Goal: Task Accomplishment & Management: Manage account settings

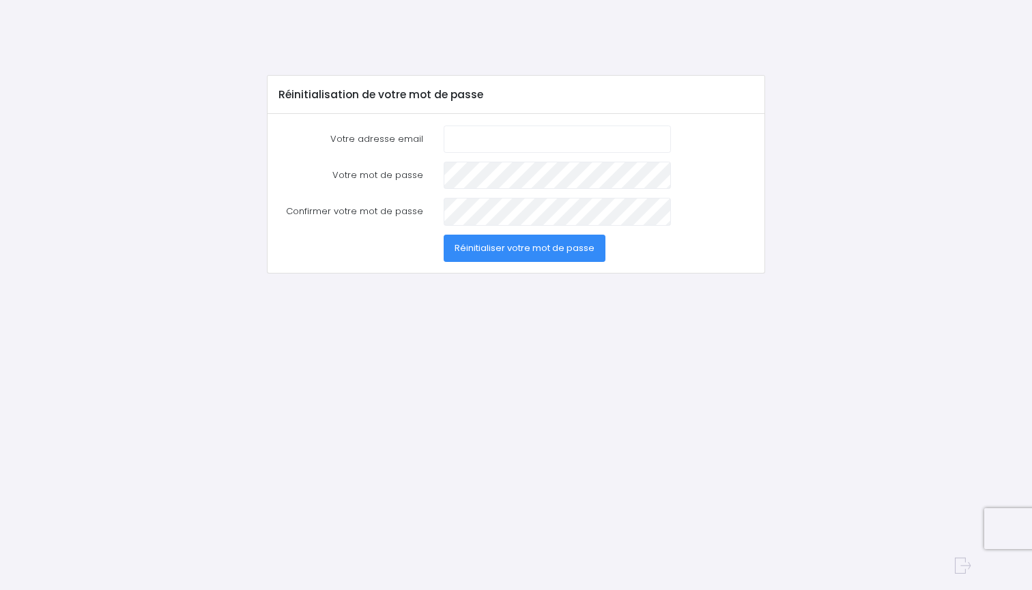
click at [467, 140] on input "Votre adresse email" at bounding box center [557, 139] width 227 height 27
click at [465, 140] on input "Votre adresse email" at bounding box center [557, 139] width 227 height 27
type input "bruce"
click at [513, 247] on span "Réinitialiser votre mot de passe" at bounding box center [524, 248] width 140 height 13
